Goal: Transaction & Acquisition: Purchase product/service

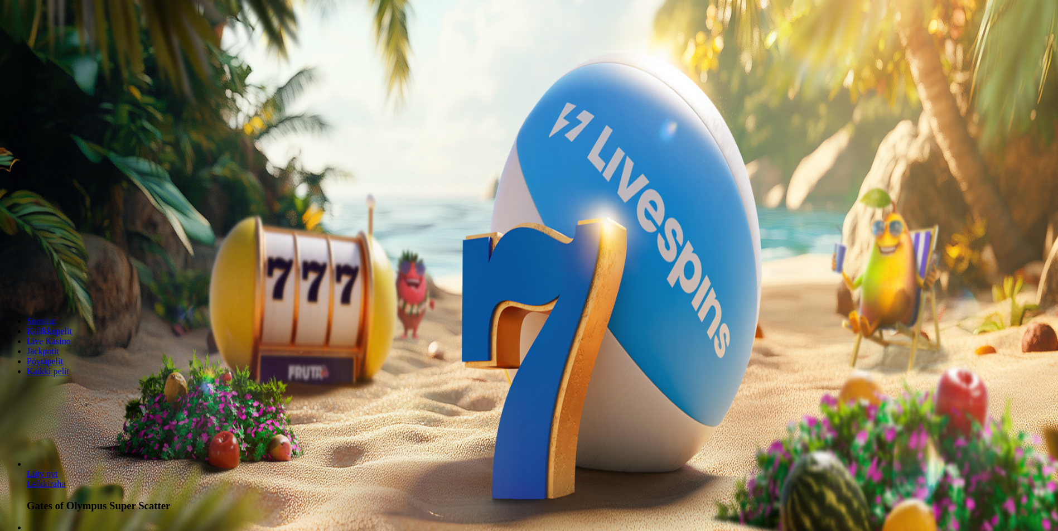
click at [64, 45] on span "Kirjaudu" at bounding box center [77, 40] width 27 height 8
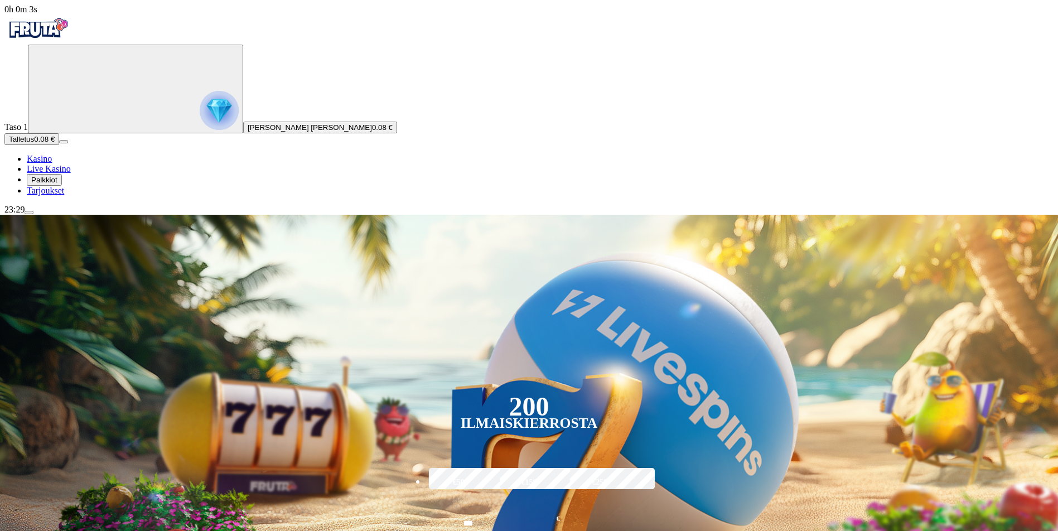
drag, startPoint x: 35, startPoint y: 436, endPoint x: 47, endPoint y: 387, distance: 50.6
click at [35, 196] on div "Taso 1 Elias Milo Patrik Sormunen 0.08 € Talletus 0.08 € Kasino Live Kasino Pal…" at bounding box center [528, 120] width 1049 height 151
click at [29, 213] on span "menu icon" at bounding box center [29, 213] width 0 height 0
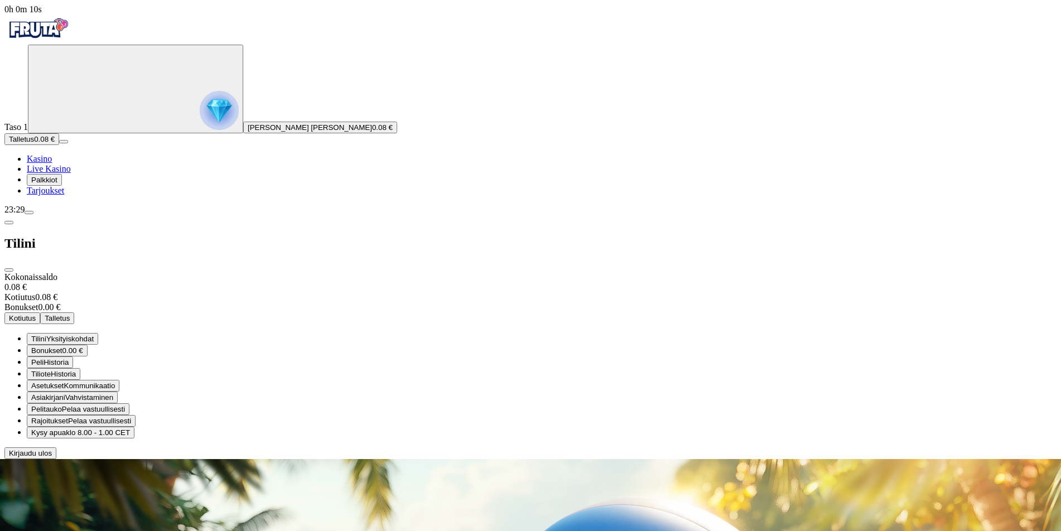
click at [57, 184] on span "Palkkiot" at bounding box center [44, 180] width 26 height 8
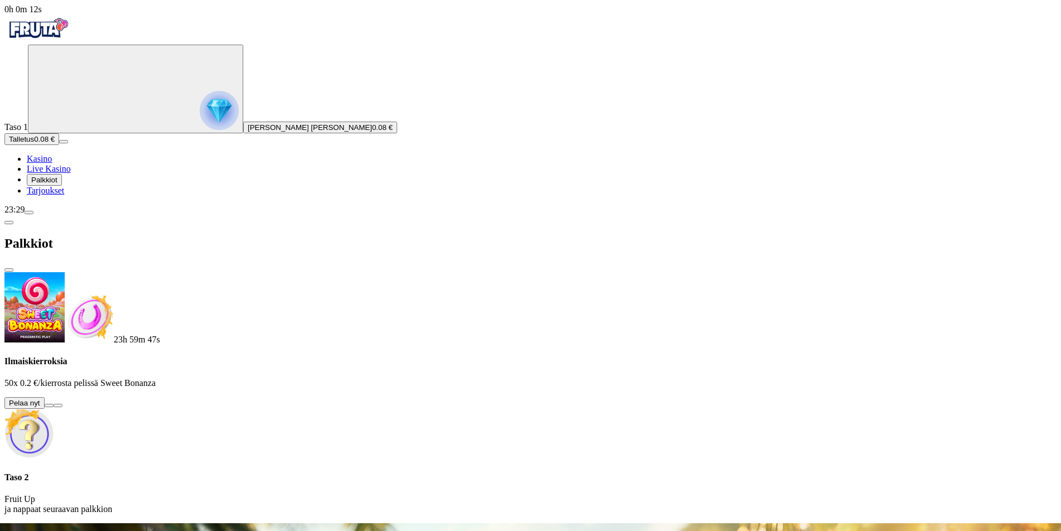
click at [54, 404] on button at bounding box center [49, 405] width 9 height 3
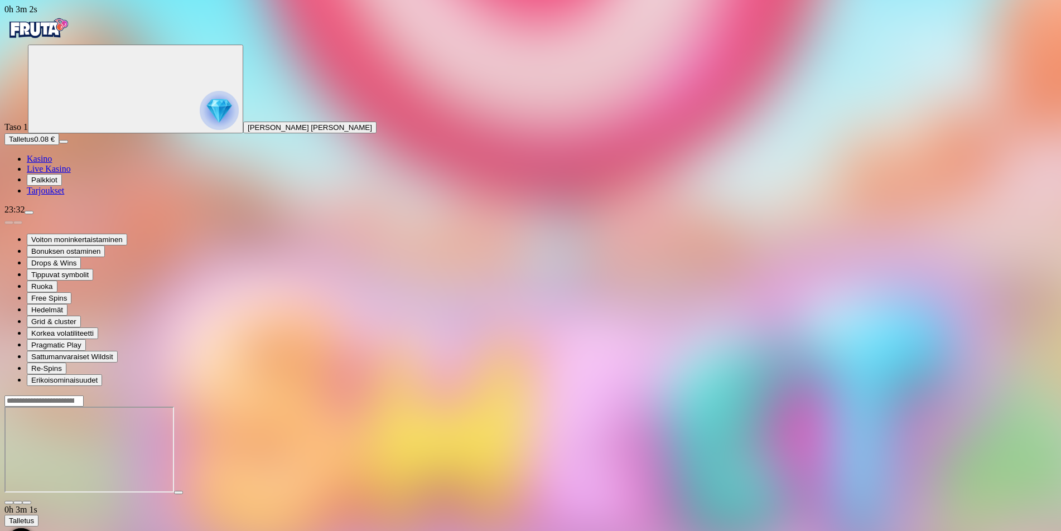
click at [52, 163] on span "Kasino" at bounding box center [39, 158] width 25 height 9
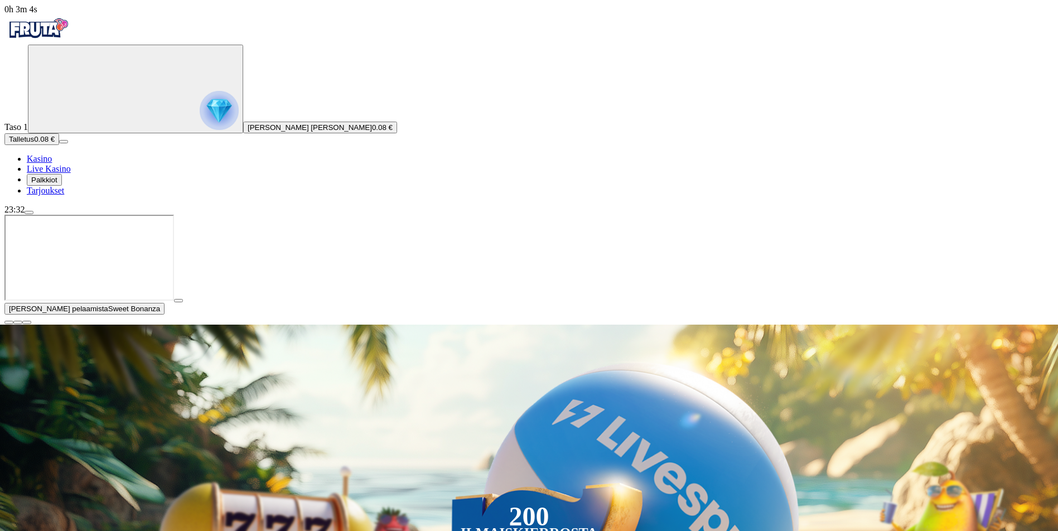
click at [9, 322] on span "close icon" at bounding box center [9, 322] width 0 height 0
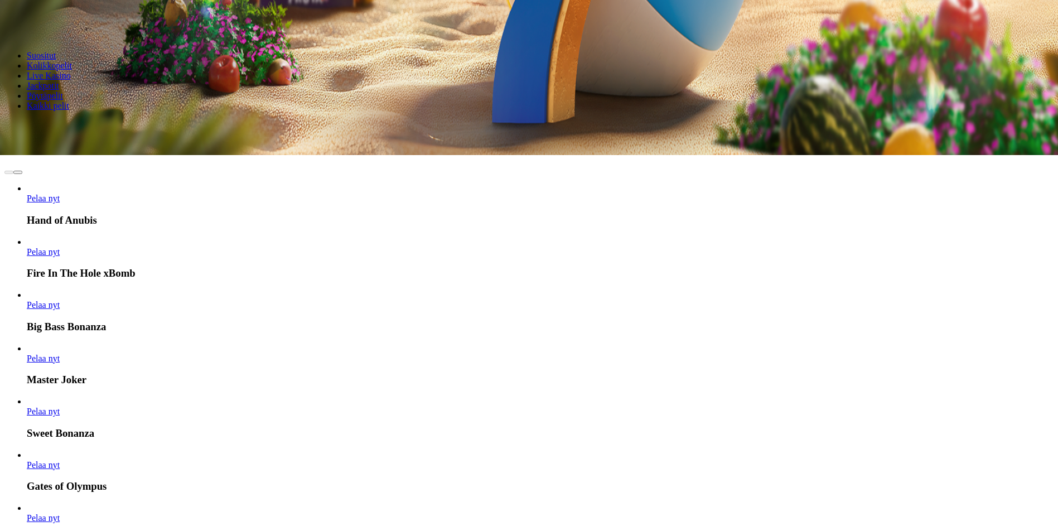
scroll to position [446, 0]
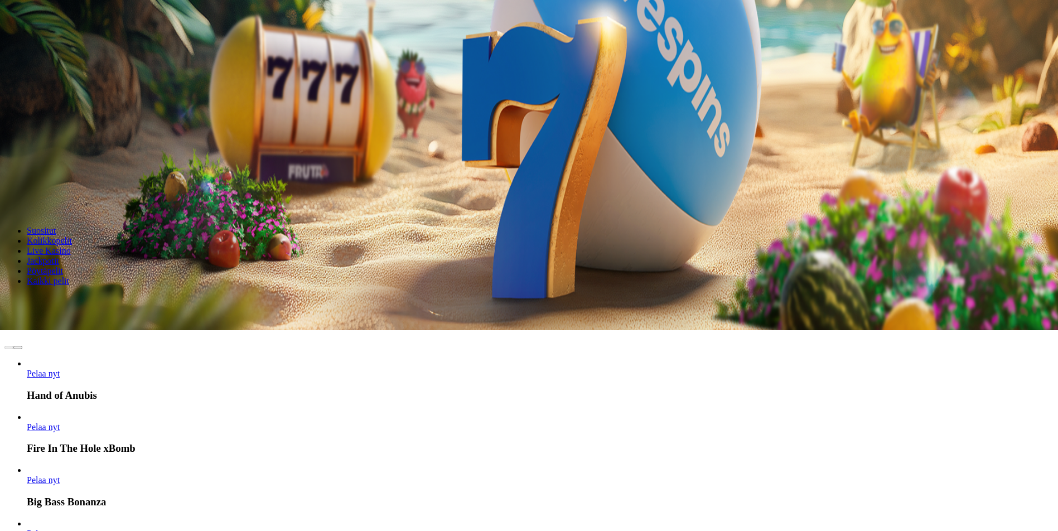
scroll to position [112, 0]
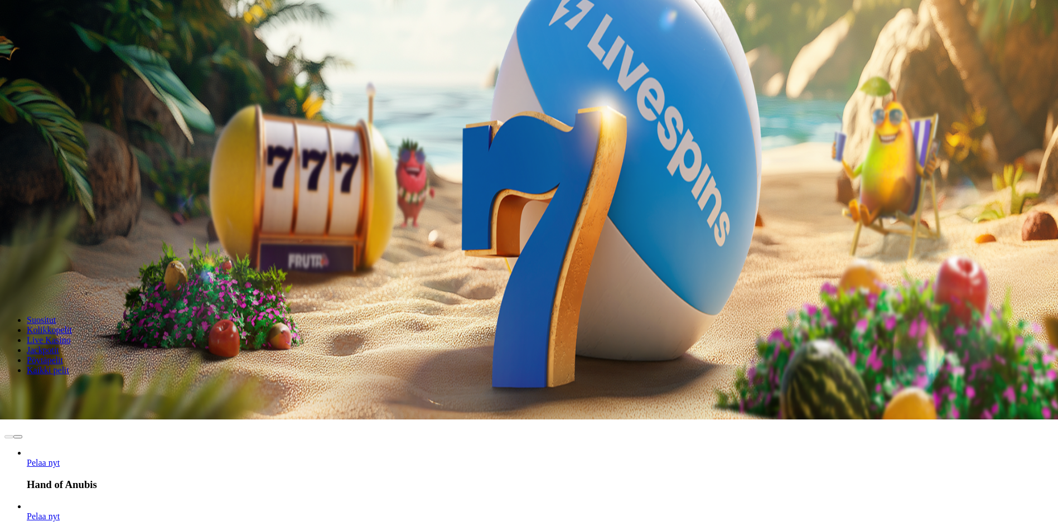
drag, startPoint x: 894, startPoint y: 356, endPoint x: 874, endPoint y: 351, distance: 21.4
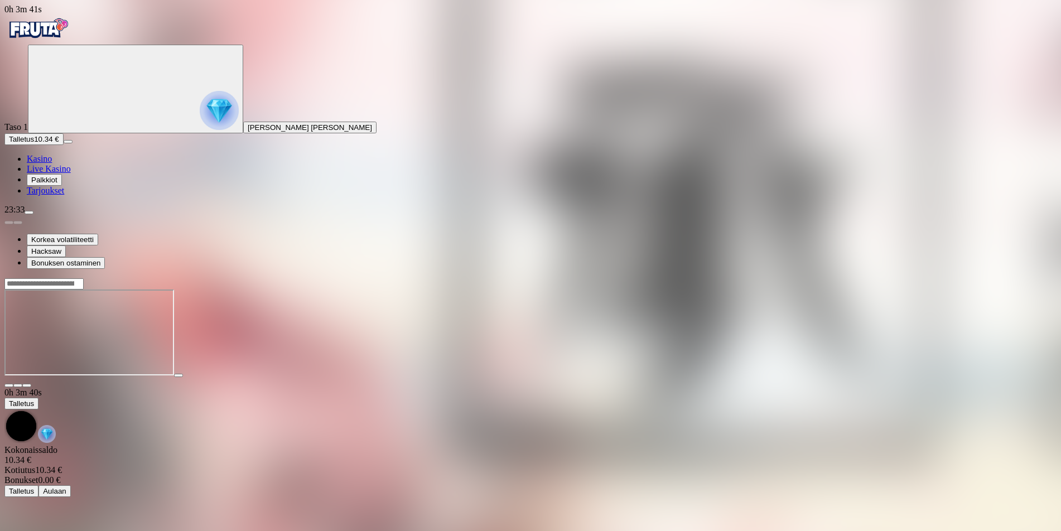
click at [9, 385] on span "close icon" at bounding box center [9, 385] width 0 height 0
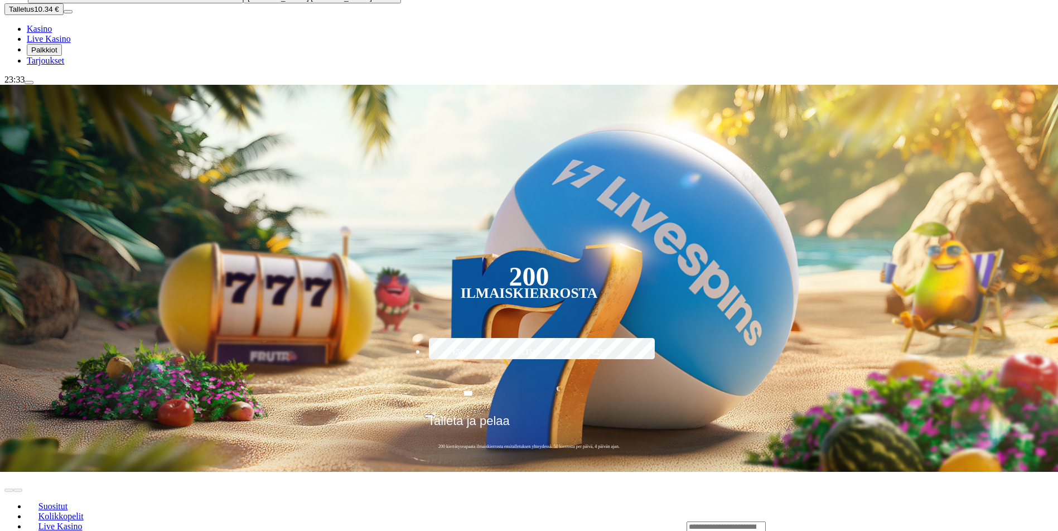
scroll to position [223, 0]
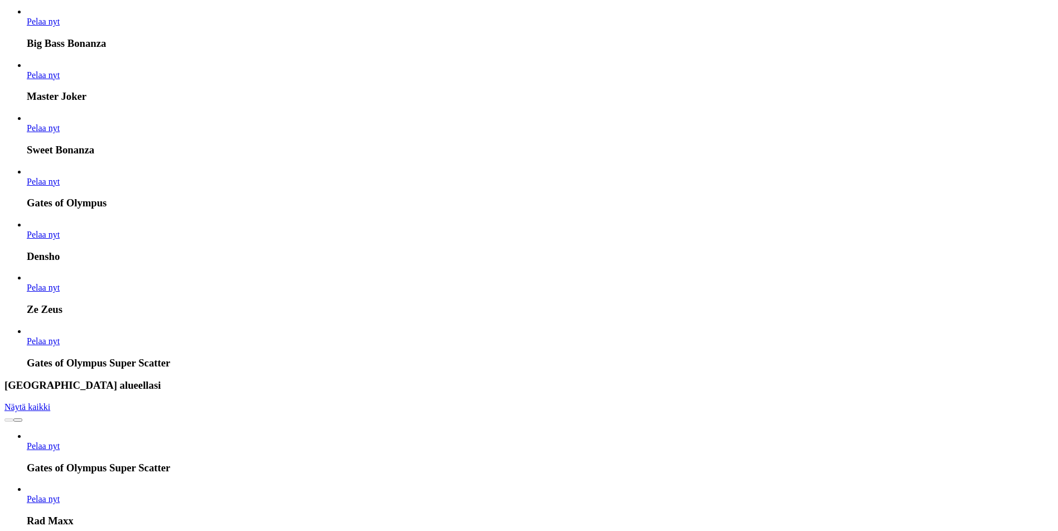
scroll to position [725, 0]
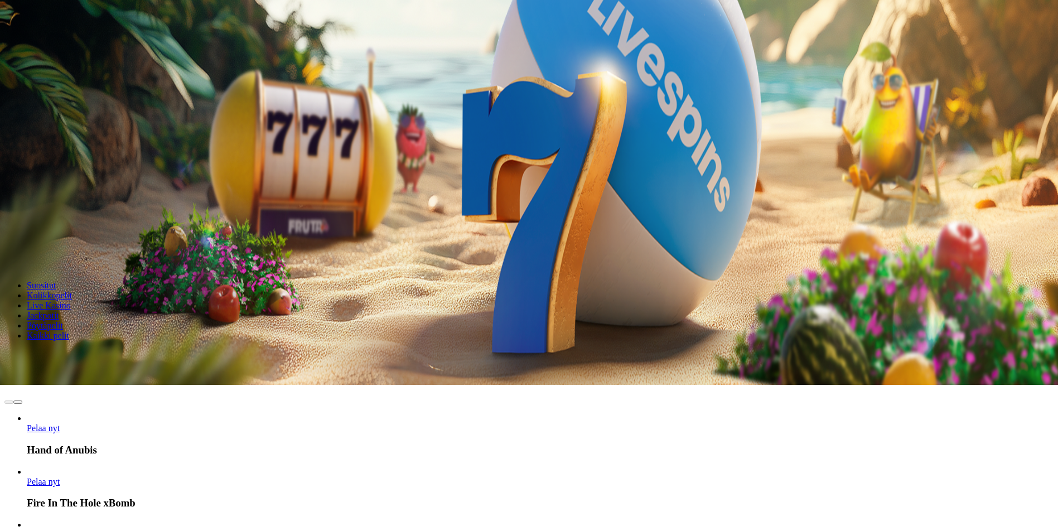
scroll to position [167, 0]
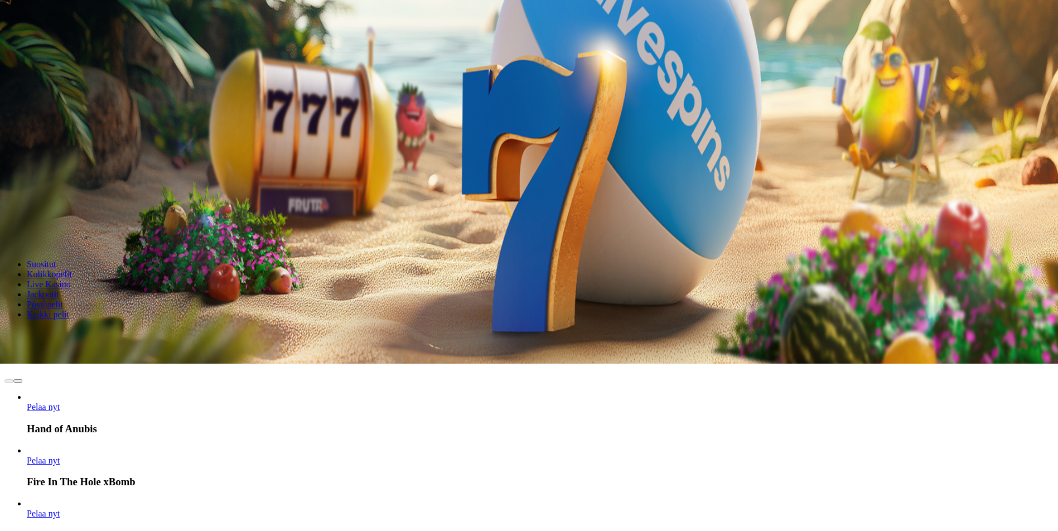
drag, startPoint x: 47, startPoint y: 421, endPoint x: 65, endPoint y: 382, distance: 42.2
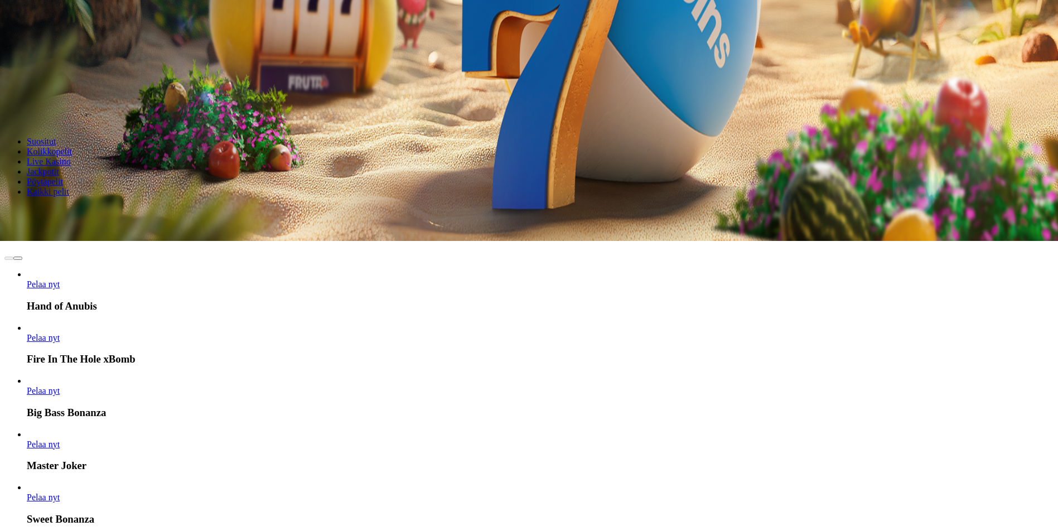
scroll to position [112, 0]
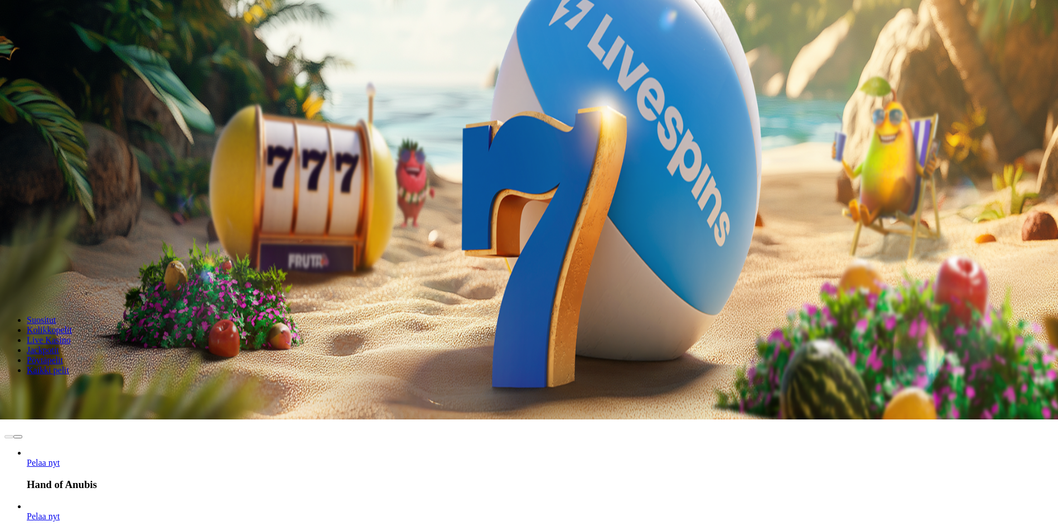
click at [71, 335] on span "Live Kasino" at bounding box center [49, 339] width 44 height 9
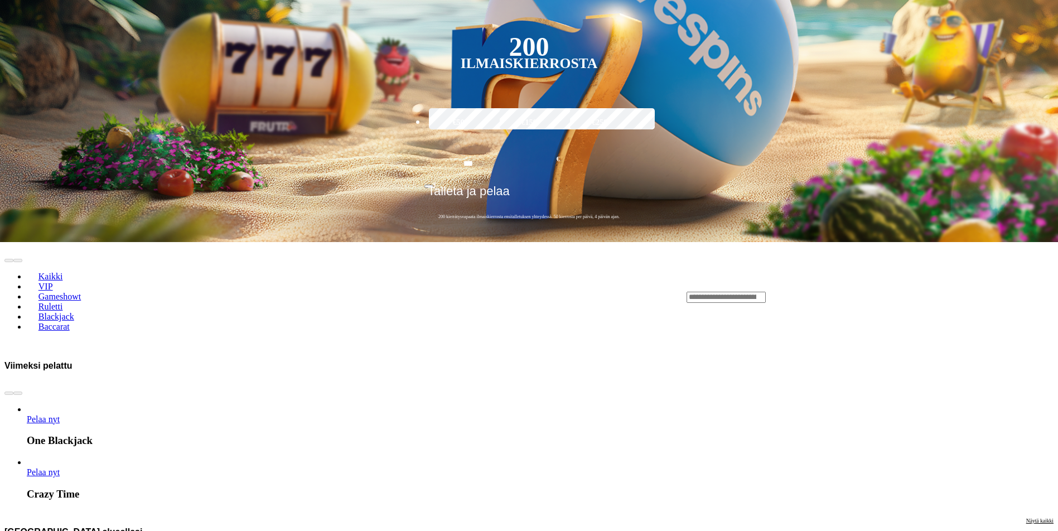
scroll to position [391, 0]
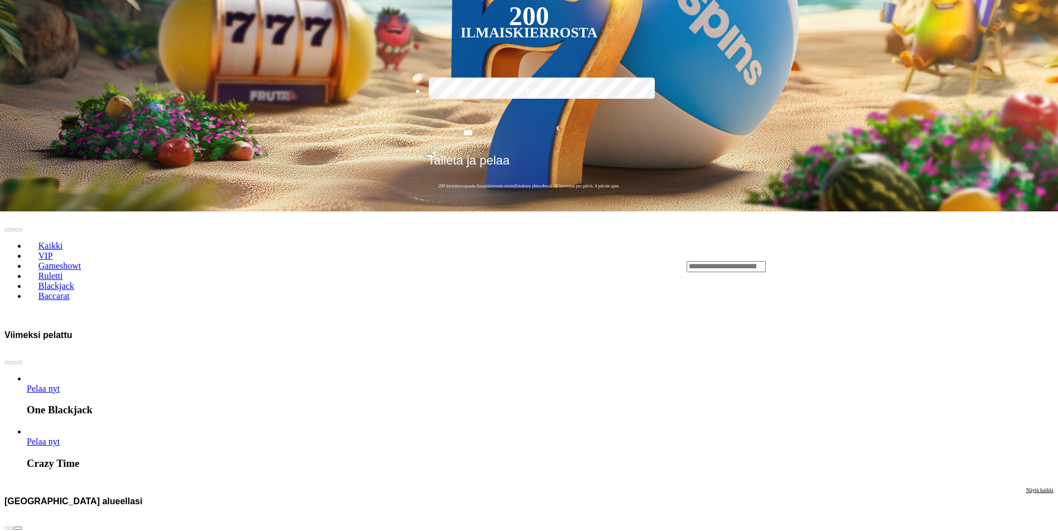
click at [60, 384] on span "Pelaa nyt" at bounding box center [43, 388] width 33 height 9
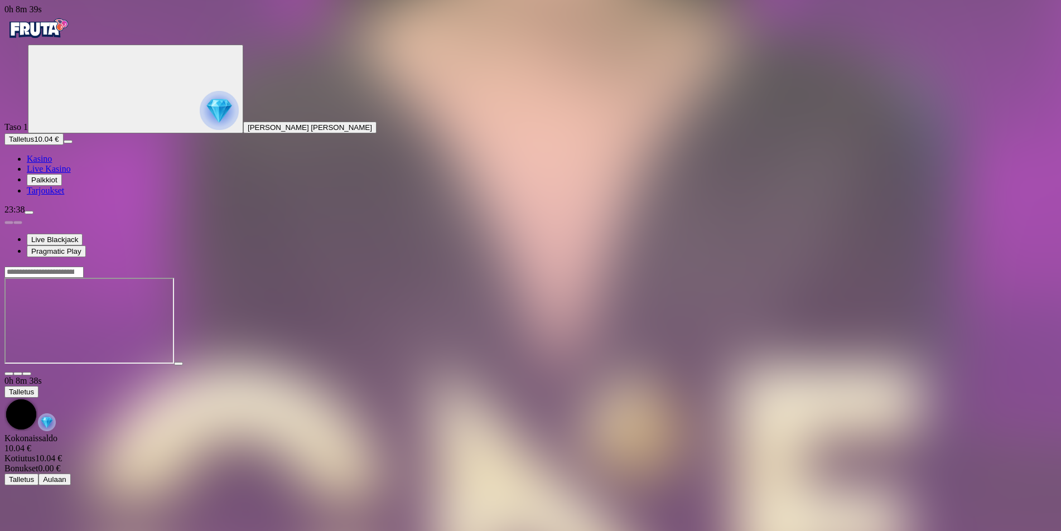
click at [31, 372] on button "button" at bounding box center [26, 373] width 9 height 3
click at [29, 213] on span "menu icon" at bounding box center [29, 213] width 0 height 0
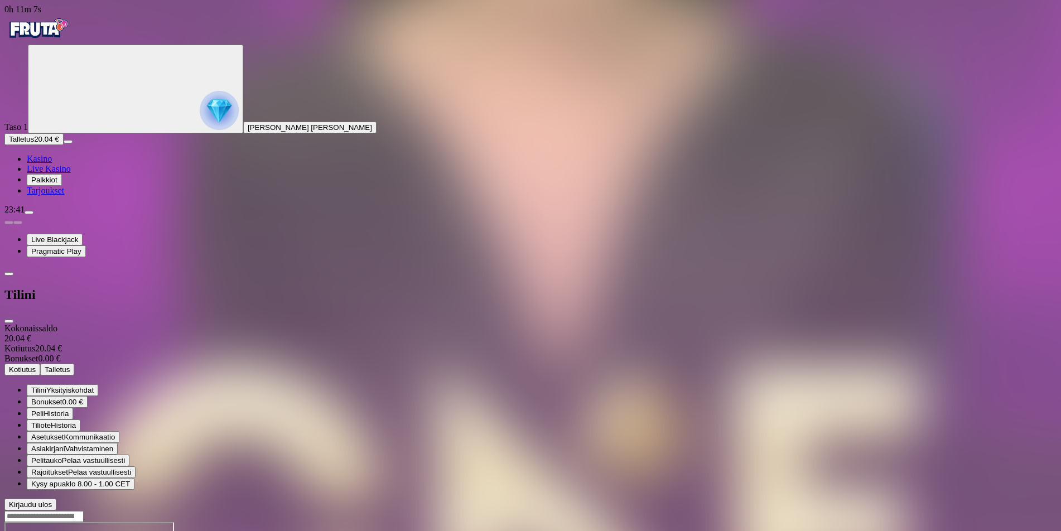
click at [36, 365] on span "Kotiutus" at bounding box center [22, 369] width 27 height 8
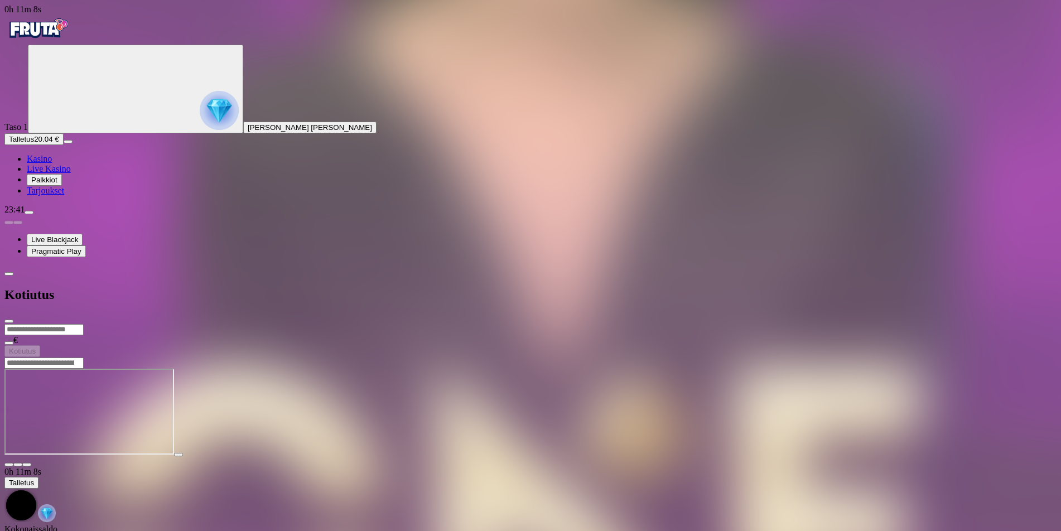
click at [84, 324] on input "number" at bounding box center [43, 329] width 79 height 11
type input "**"
click at [40, 345] on button "Kotiutus" at bounding box center [22, 351] width 36 height 12
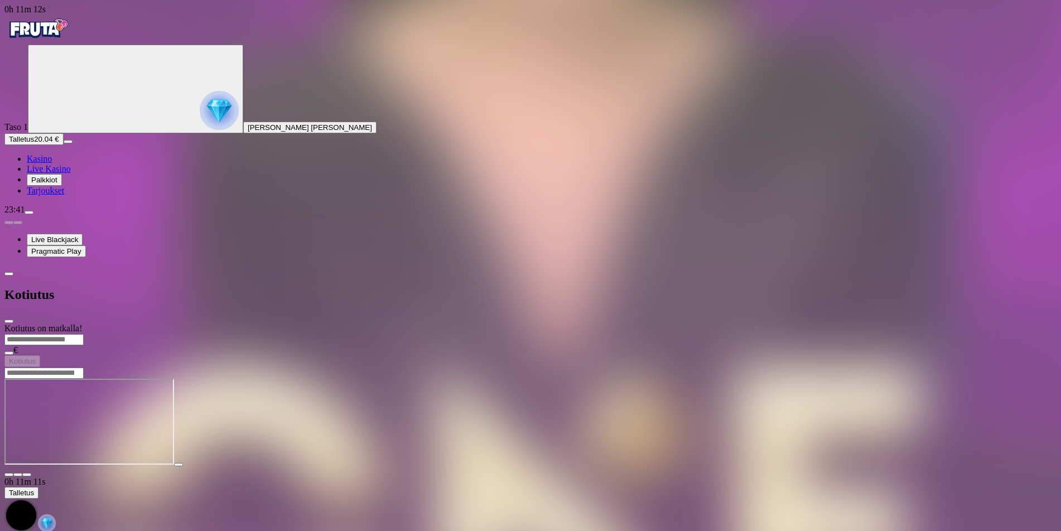
click at [9, 321] on span "close icon" at bounding box center [9, 321] width 0 height 0
